Goal: Information Seeking & Learning: Learn about a topic

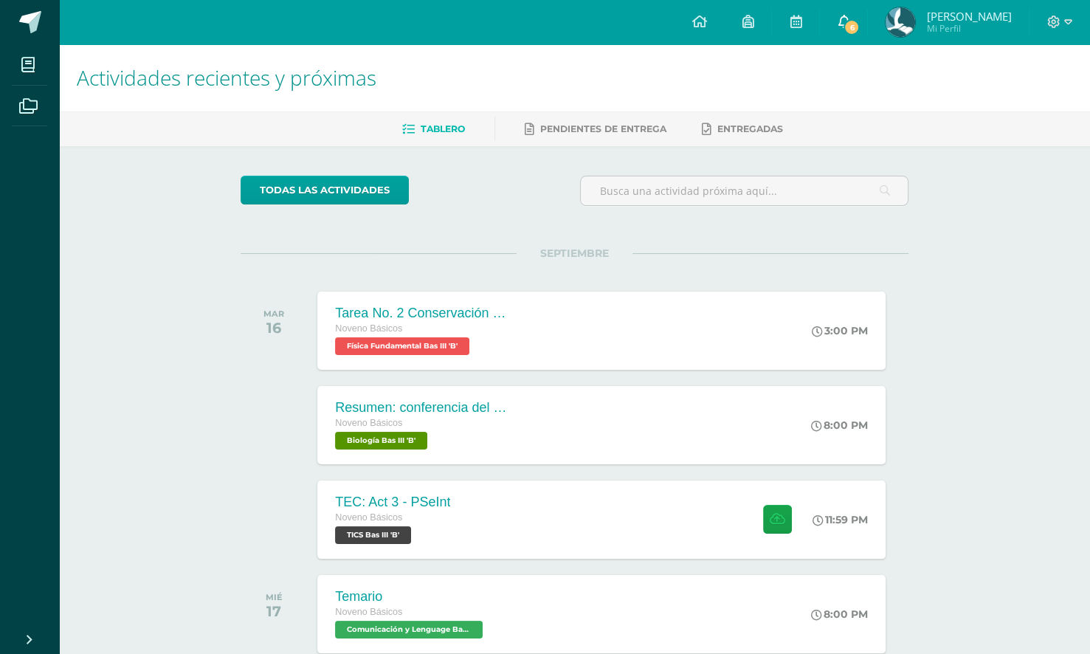
drag, startPoint x: 865, startPoint y: 16, endPoint x: 858, endPoint y: 19, distance: 7.9
click at [868, 16] on link "[PERSON_NAME] Mi Perfil" at bounding box center [948, 22] width 161 height 44
click at [847, 22] on span "6" at bounding box center [852, 27] width 16 height 16
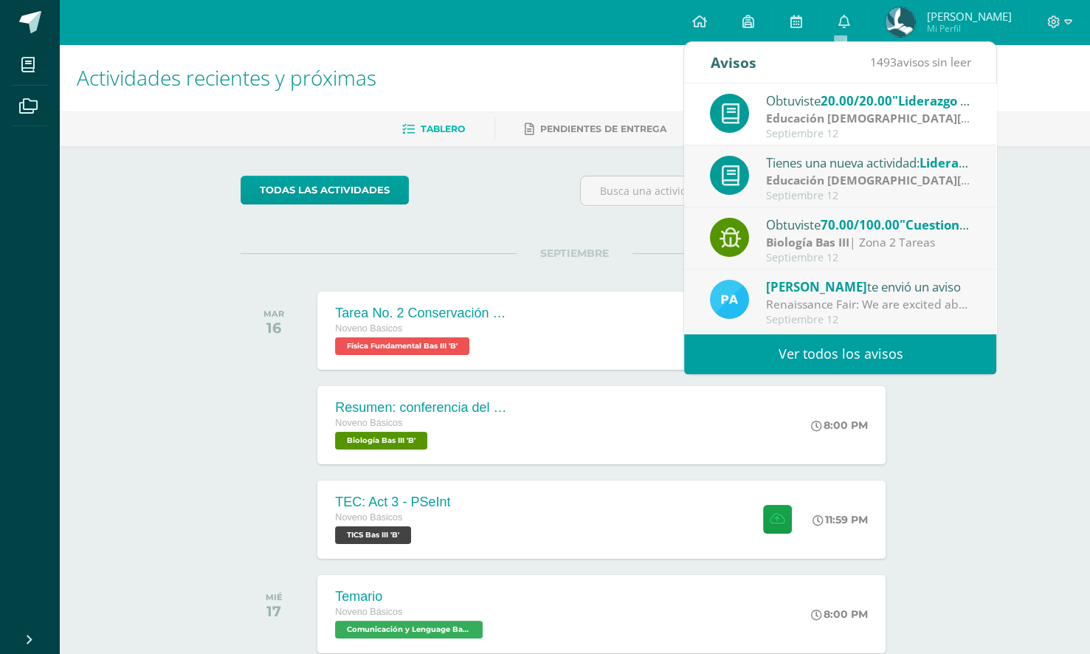
click at [835, 117] on strong "Educación [DEMOGRAPHIC_DATA][PERSON_NAME]" at bounding box center [908, 118] width 285 height 16
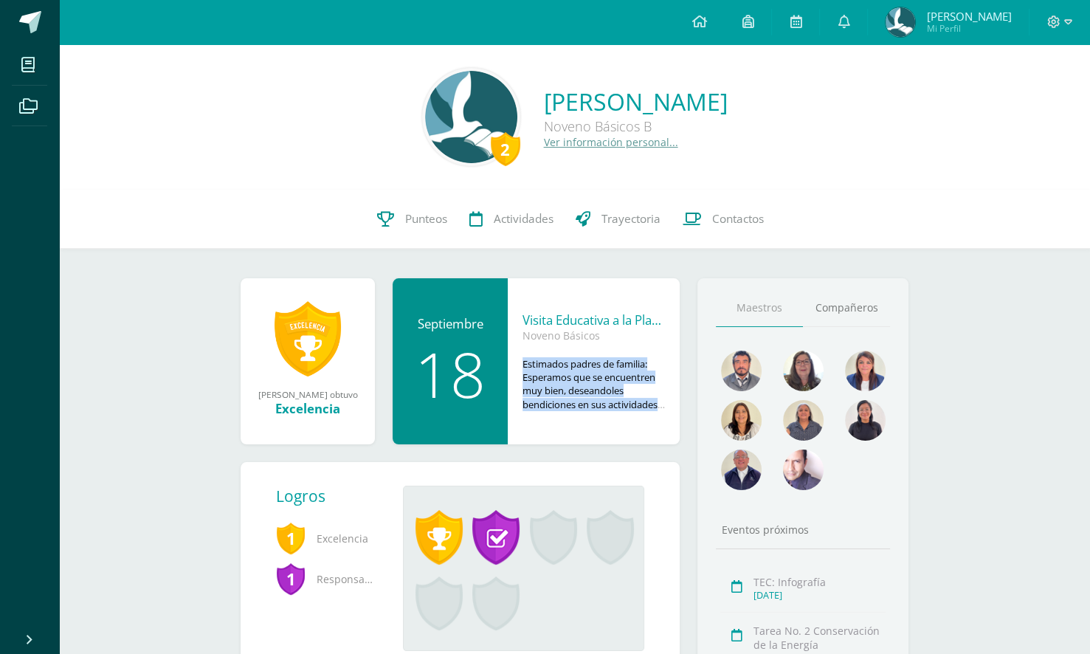
drag, startPoint x: 524, startPoint y: 365, endPoint x: 650, endPoint y: 414, distance: 135.6
click at [650, 414] on div "Visita Educativa a la Planta de Tratamiento Lo [PERSON_NAME]-Bas I y Bas III (A…" at bounding box center [594, 361] width 172 height 166
click at [652, 413] on div "Visita Educativa a la Planta de Tratamiento Lo [PERSON_NAME]-Bas I y Bas III (A…" at bounding box center [594, 361] width 172 height 166
click at [466, 343] on div "18" at bounding box center [450, 374] width 86 height 62
click at [692, 15] on icon at bounding box center [699, 21] width 15 height 13
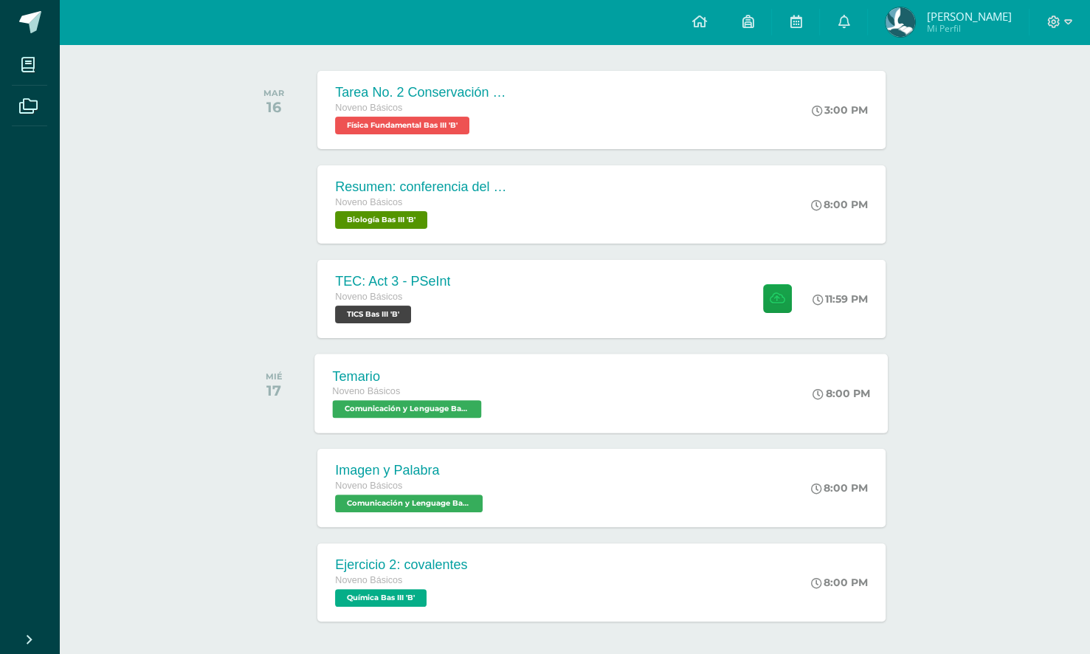
scroll to position [221, 0]
click at [630, 303] on div "TEC: Act 3 - PSeInt Noveno Básicos TICS Bas III 'B' 11:59 PM TEC: Act 3 - PSeIn…" at bounding box center [601, 297] width 573 height 79
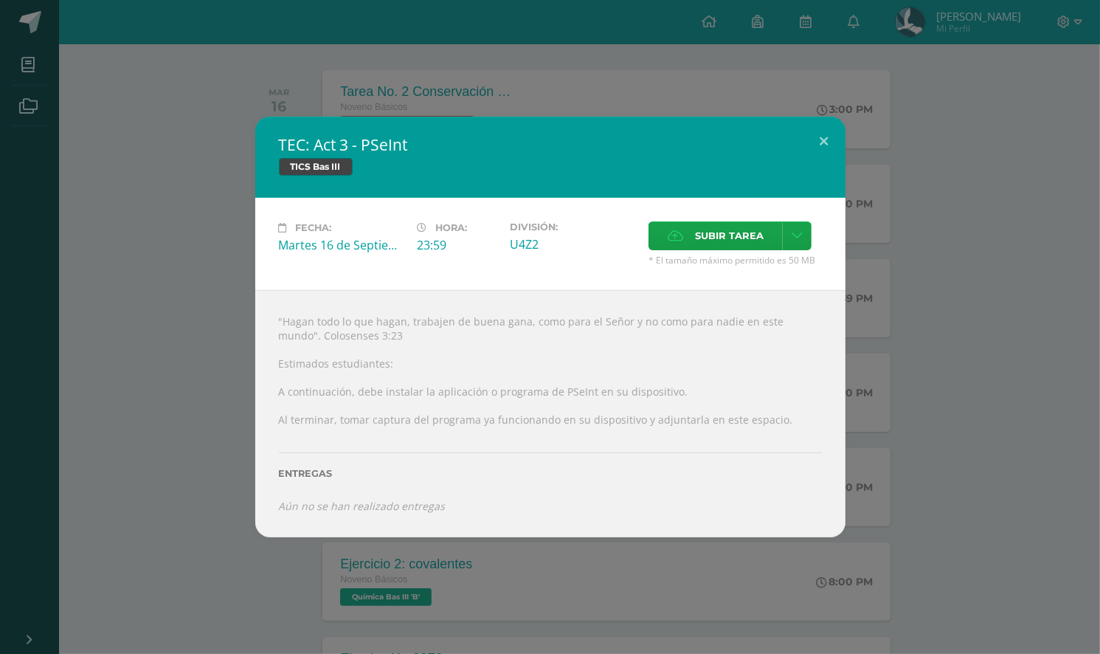
click at [892, 533] on div "TEC: Act 3 - PSeInt TICS Bas III Fecha: Martes 16 de Septiembre Hora: 23:59 Div…" at bounding box center [550, 327] width 1089 height 421
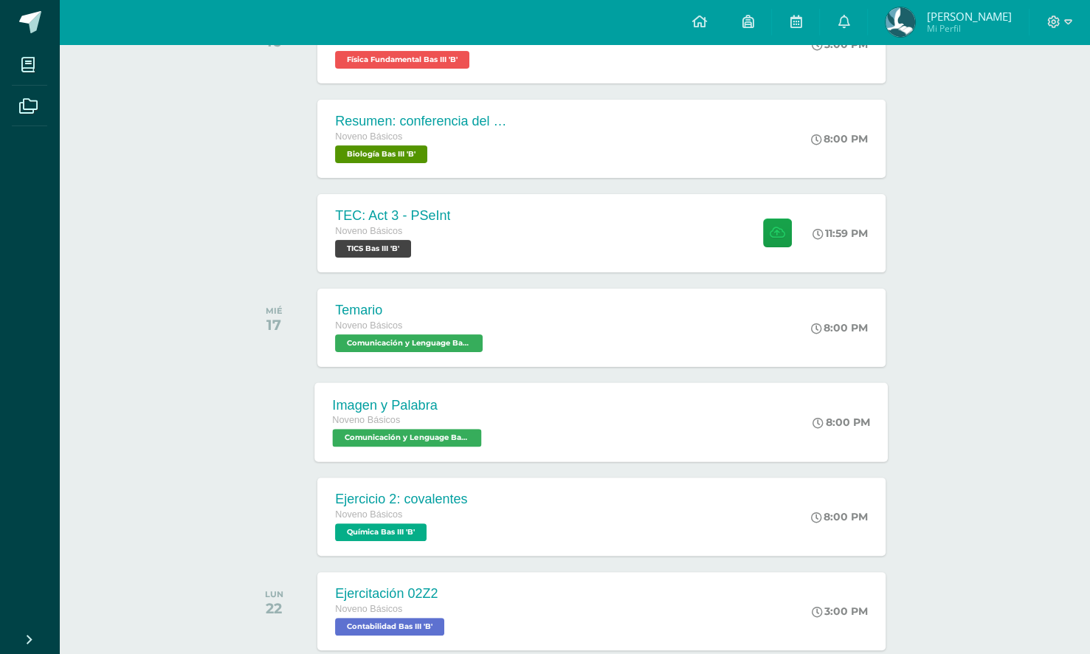
scroll to position [295, 0]
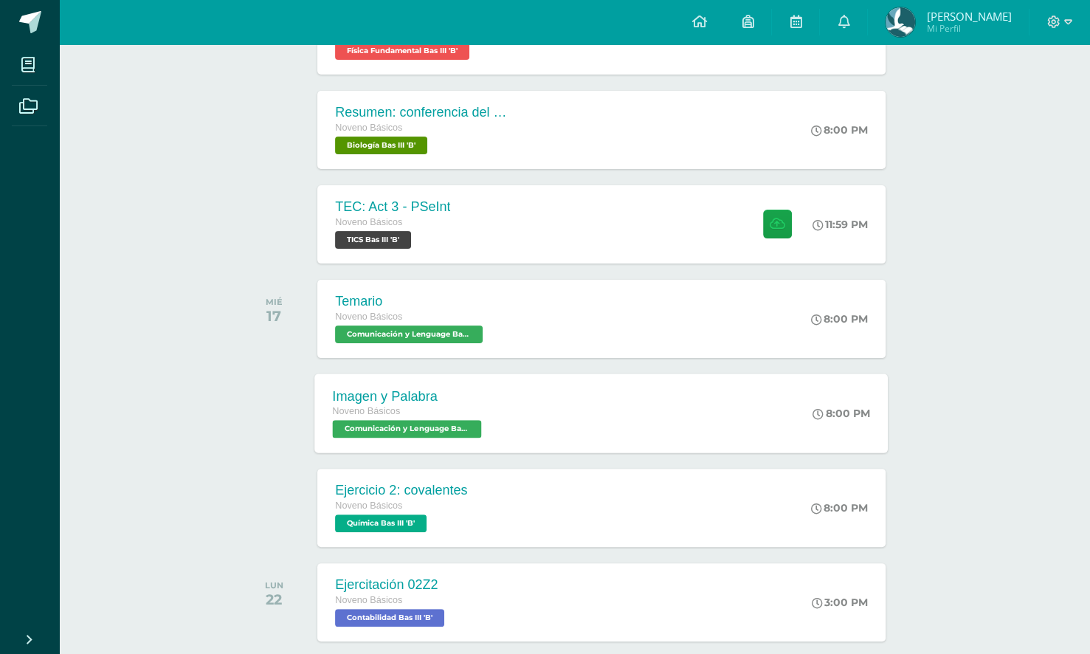
drag, startPoint x: 545, startPoint y: 346, endPoint x: 354, endPoint y: 391, distance: 196.4
click at [357, 392] on div "SEPTIEMBRE MAR 16 Tarea No. 2 Conservación de la Energía Noveno Básicos Física …" at bounding box center [575, 348] width 668 height 780
click at [225, 458] on div "todas las Actividades No tienes actividades Échale un vistazo a los demás perío…" at bounding box center [574, 335] width 727 height 969
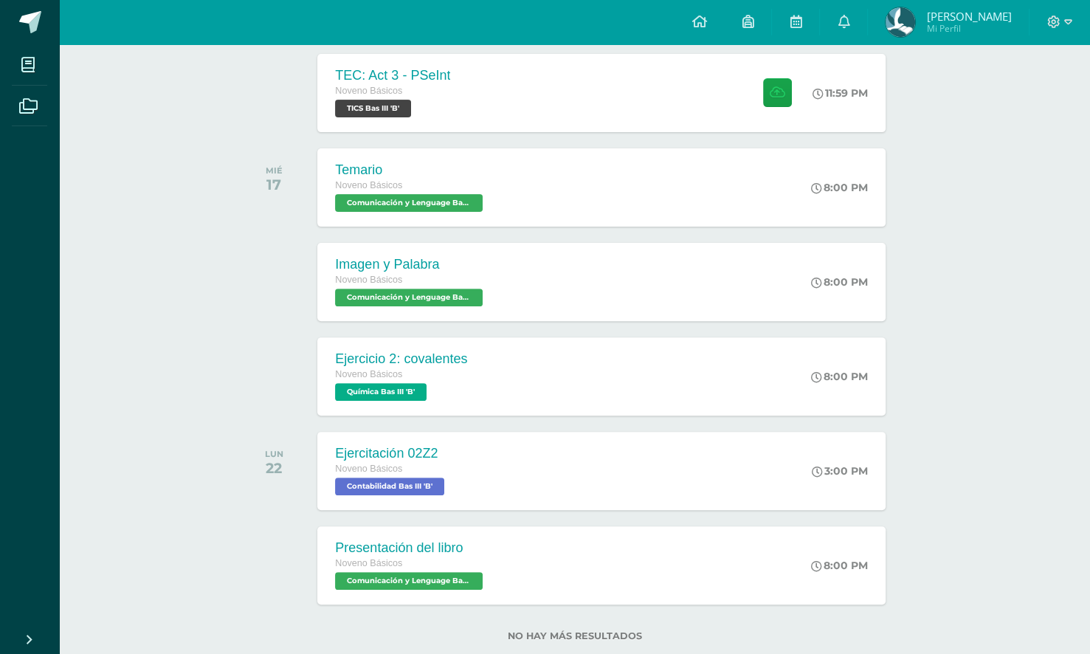
scroll to position [443, 0]
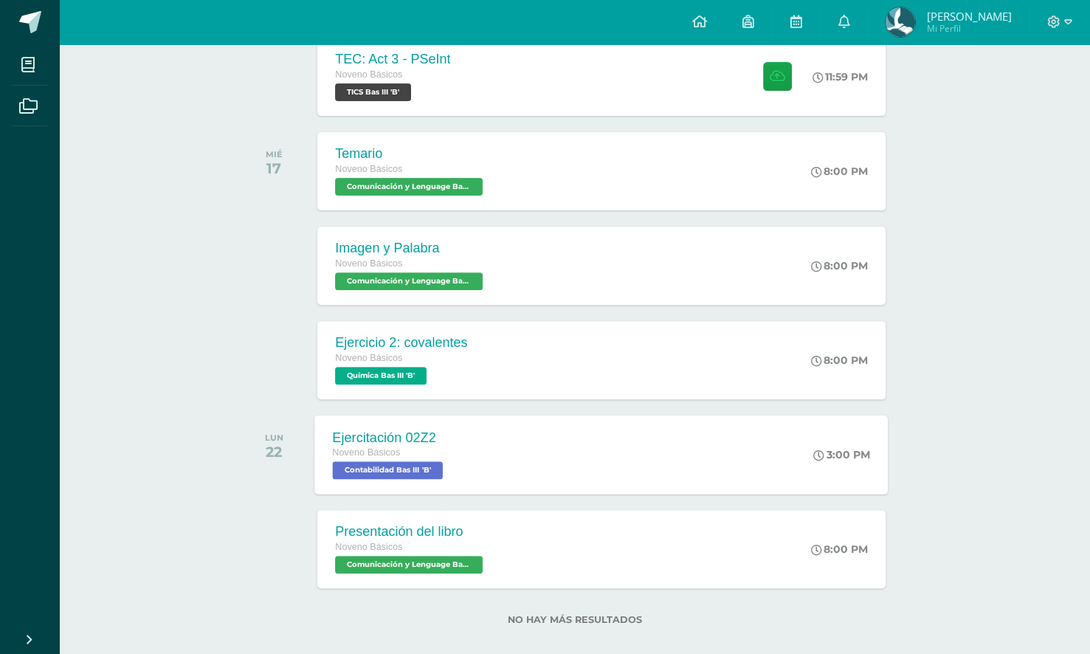
click at [413, 455] on div "Noveno Básicos" at bounding box center [390, 453] width 114 height 16
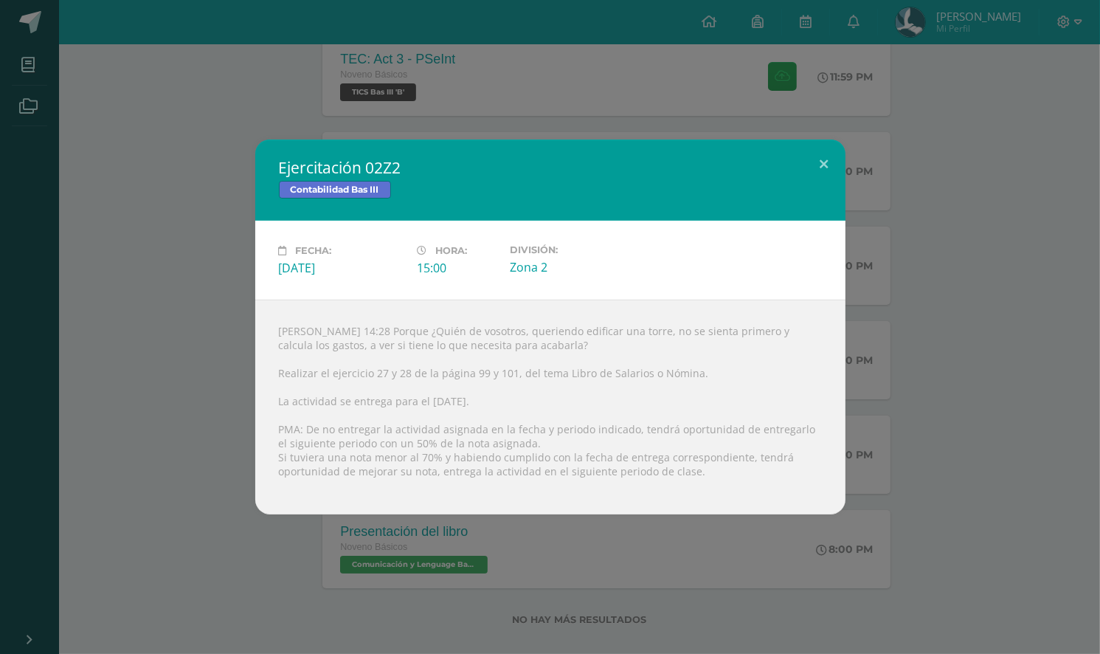
drag, startPoint x: 218, startPoint y: 462, endPoint x: 227, endPoint y: 466, distance: 8.9
click at [219, 461] on div "Ejercitación 02Z2 Contabilidad Bas III Fecha: Lunes 22 de Septiembre Hora: 15:0…" at bounding box center [550, 326] width 1089 height 375
